Goal: Task Accomplishment & Management: Use online tool/utility

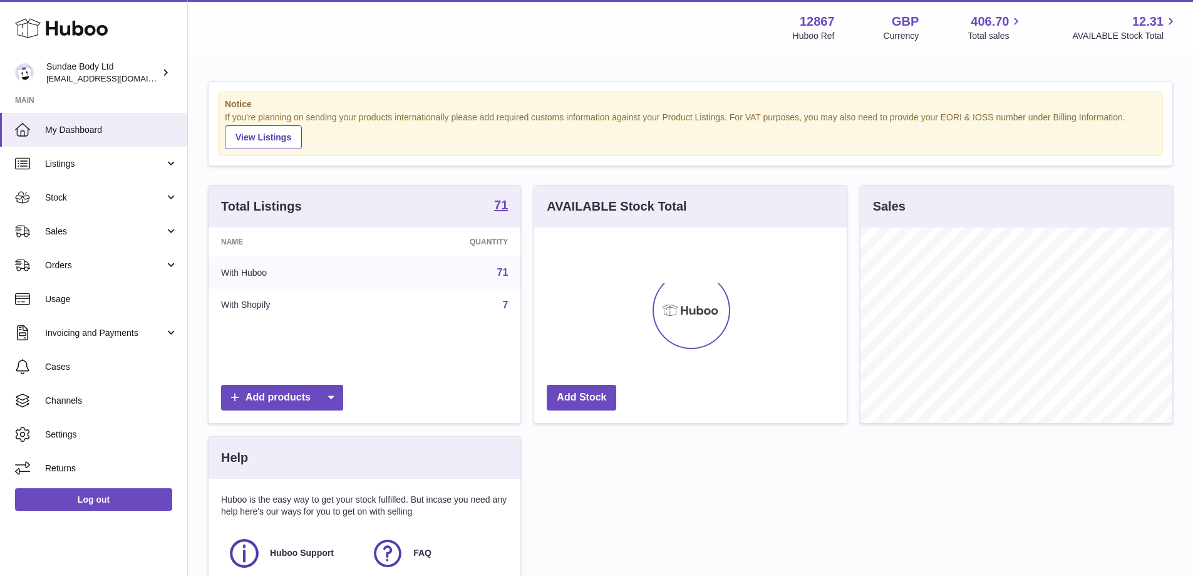
scroll to position [195, 313]
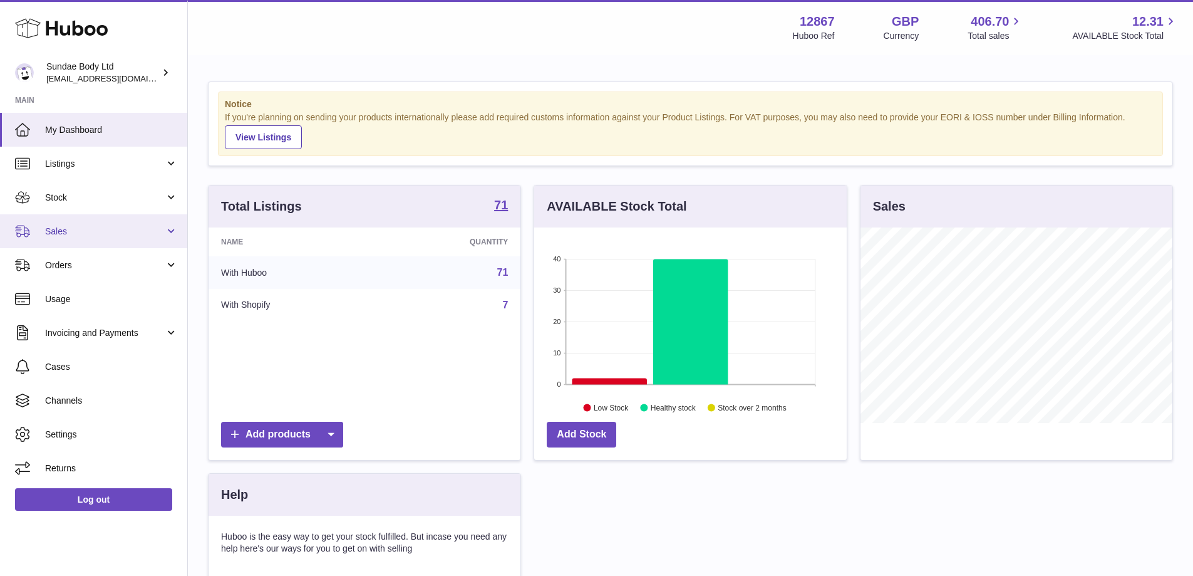
click at [88, 229] on span "Sales" at bounding box center [105, 232] width 120 height 12
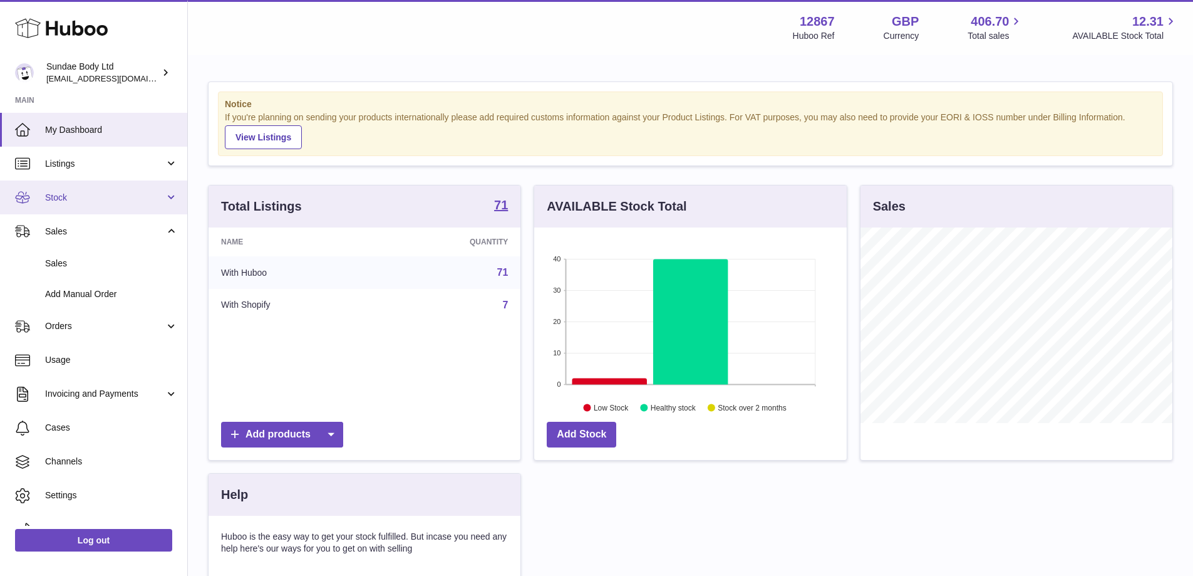
click at [81, 205] on link "Stock" at bounding box center [93, 197] width 187 height 34
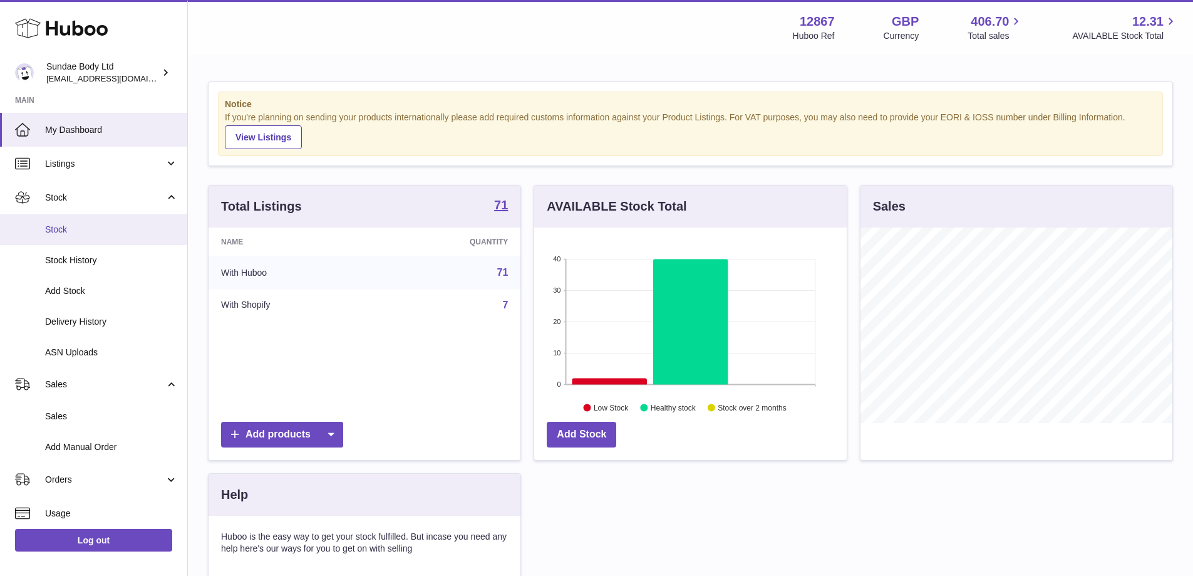
click at [75, 239] on link "Stock" at bounding box center [93, 229] width 187 height 31
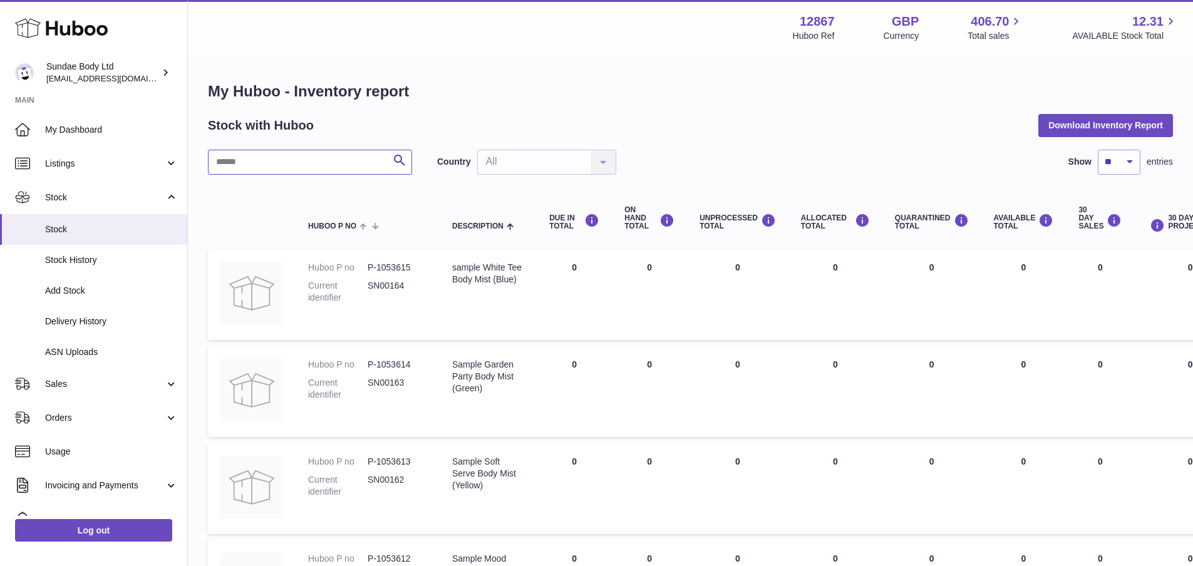
click at [338, 161] on input "text" at bounding box center [310, 162] width 204 height 25
type input "****"
